Goal: Check status: Check status

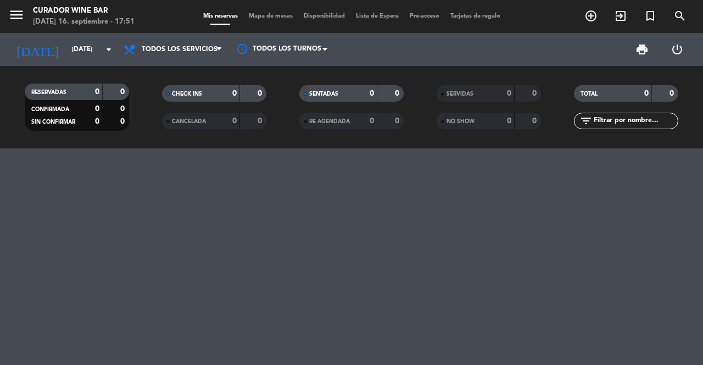
click at [22, 7] on icon "menu" at bounding box center [16, 15] width 16 height 16
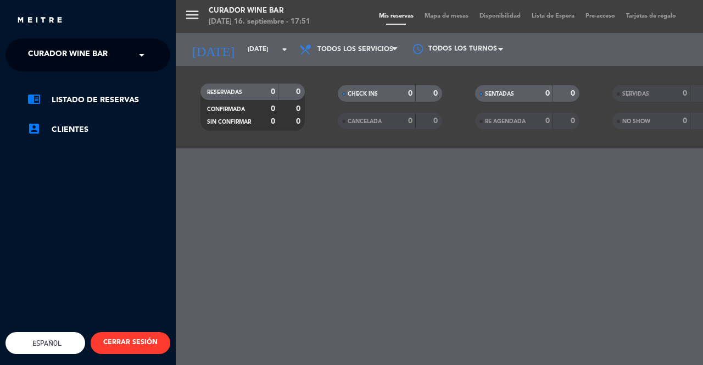
click at [140, 55] on span at bounding box center [144, 54] width 19 height 23
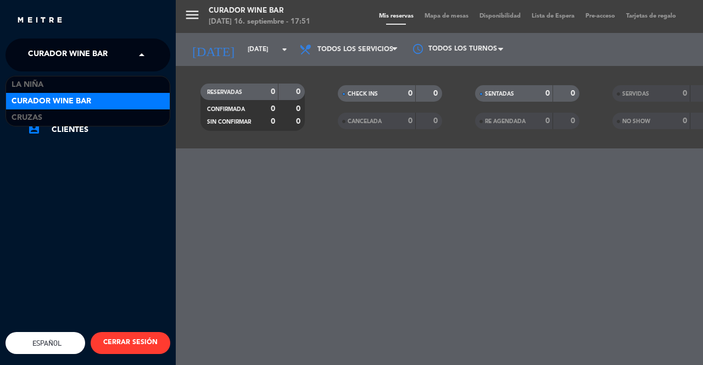
click at [32, 116] on span "Cruzas" at bounding box center [27, 118] width 31 height 13
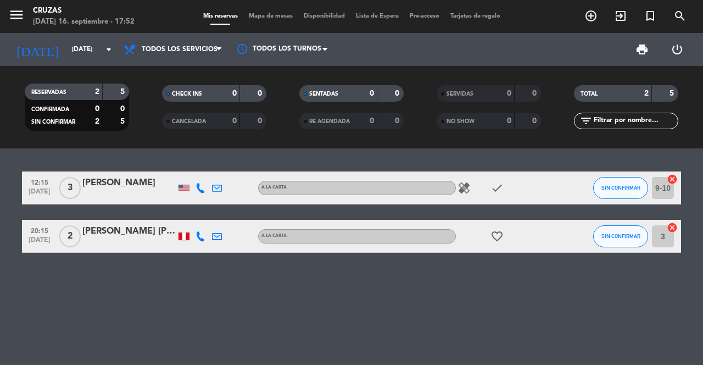
click at [110, 46] on icon "arrow_drop_down" at bounding box center [108, 49] width 13 height 13
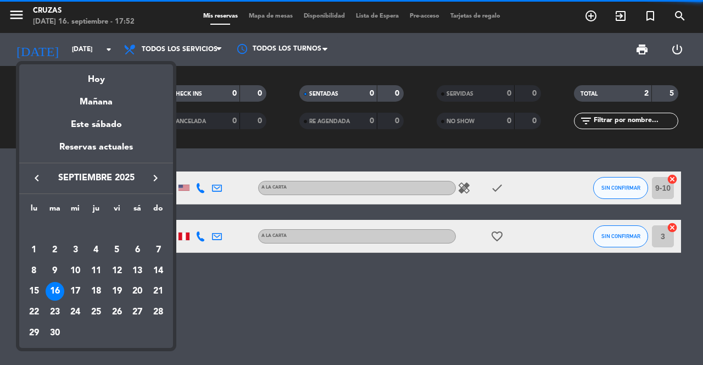
click at [97, 83] on div "Hoy" at bounding box center [96, 75] width 154 height 23
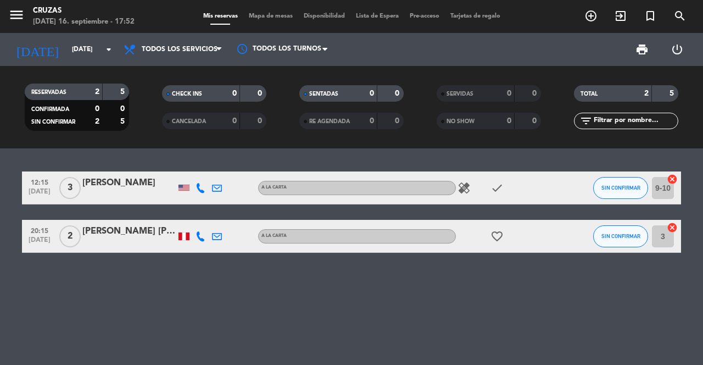
click at [494, 241] on icon "favorite_border" at bounding box center [497, 236] width 13 height 13
click at [523, 302] on div "12:15 [DATE] 3 [PERSON_NAME] A la carta healing check SIN CONFIRMAR 9-10 cancel…" at bounding box center [351, 256] width 703 height 216
click at [184, 187] on div at bounding box center [184, 188] width 11 height 6
click at [24, 149] on div "12:15 [DATE] 3 [PERSON_NAME] USA A la carta healing check SIN CONFIRMAR 9-10 ca…" at bounding box center [351, 256] width 703 height 216
click at [466, 192] on icon "healing" at bounding box center [464, 187] width 13 height 13
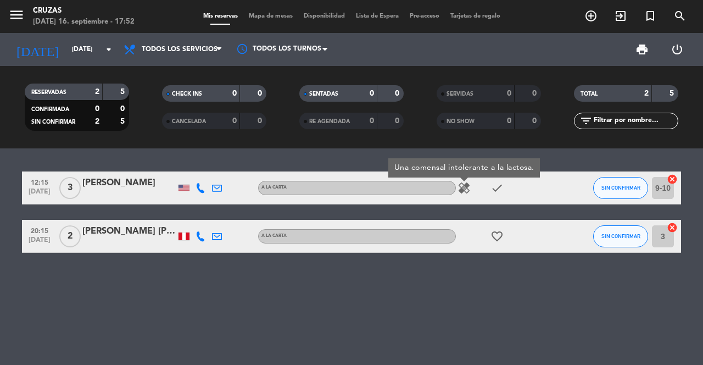
click at [181, 188] on div at bounding box center [184, 188] width 11 height 6
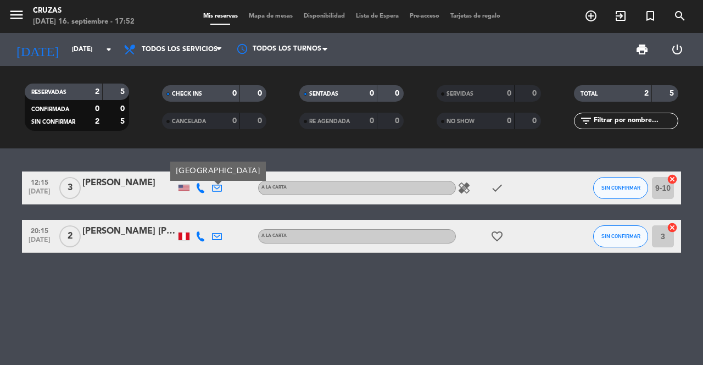
click at [46, 148] on div "RESERVADAS 2 5 CONFIRMADA 0 0 SIN CONFIRMAR 2 5 CHECK INS 0 0 CANCELADA 0 0 SEN…" at bounding box center [351, 107] width 703 height 82
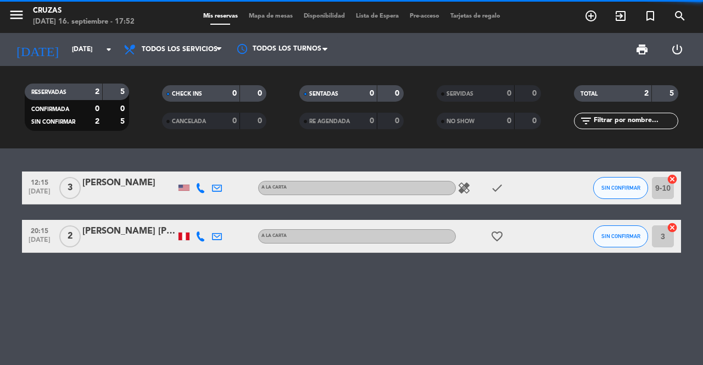
click at [29, 132] on div "RESERVADAS 2 5 CONFIRMADA 0 0 SIN CONFIRMAR 2 5" at bounding box center [76, 107] width 137 height 60
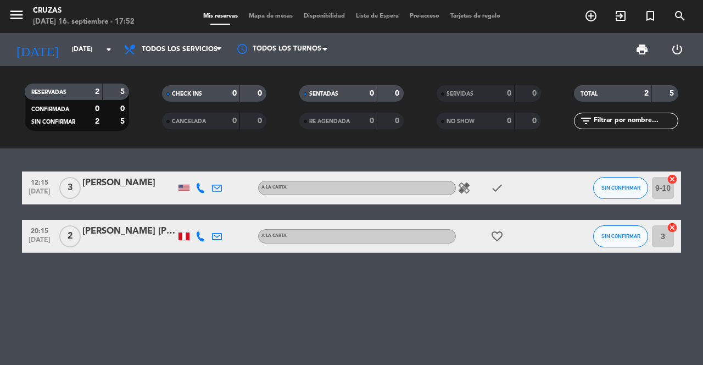
click at [492, 235] on icon "favorite_border" at bounding box center [497, 236] width 13 height 13
click at [553, 284] on div "12:15 [DATE] 3 [PERSON_NAME] A la carta healing check SIN CONFIRMAR 9-10 cancel…" at bounding box center [351, 256] width 703 height 216
